Goal: Task Accomplishment & Management: Manage account settings

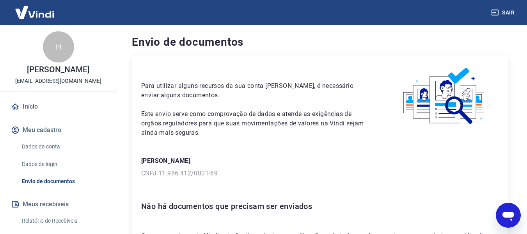
click at [37, 115] on link "Início" at bounding box center [58, 106] width 98 height 17
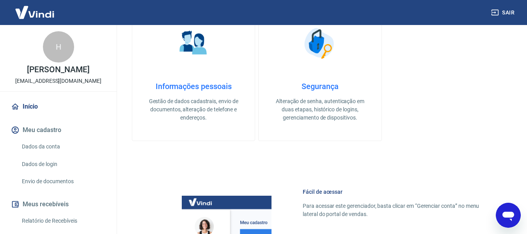
scroll to position [312, 0]
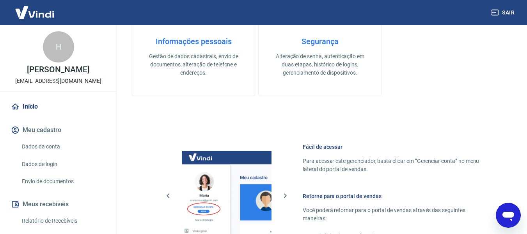
click at [50, 153] on link "Dados da conta" at bounding box center [63, 147] width 89 height 16
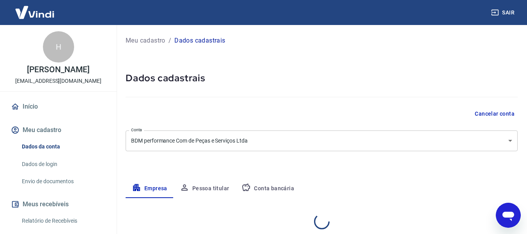
select select "TO"
select select "business"
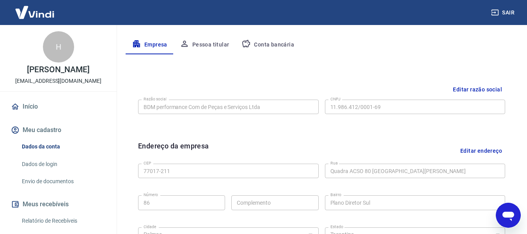
scroll to position [95, 0]
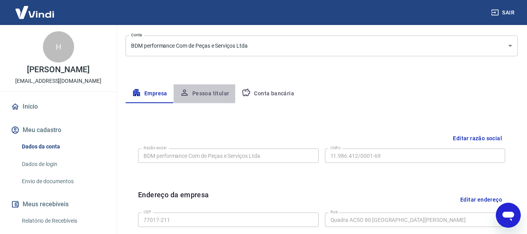
click at [211, 91] on button "Pessoa titular" at bounding box center [205, 93] width 62 height 19
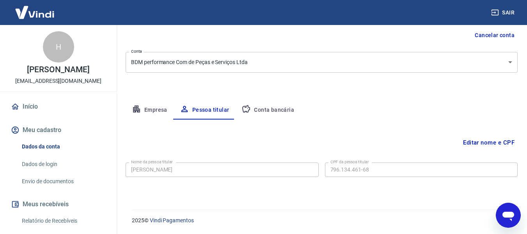
scroll to position [78, 0]
click at [248, 106] on icon "button" at bounding box center [246, 108] width 9 height 9
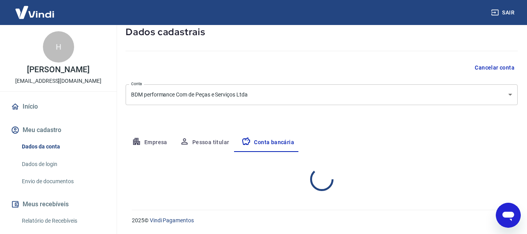
select select "1"
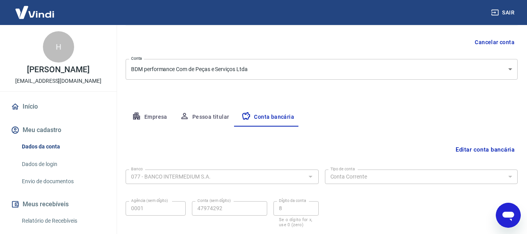
scroll to position [0, 0]
